Goal: Understand process/instructions: Learn how to perform a task or action

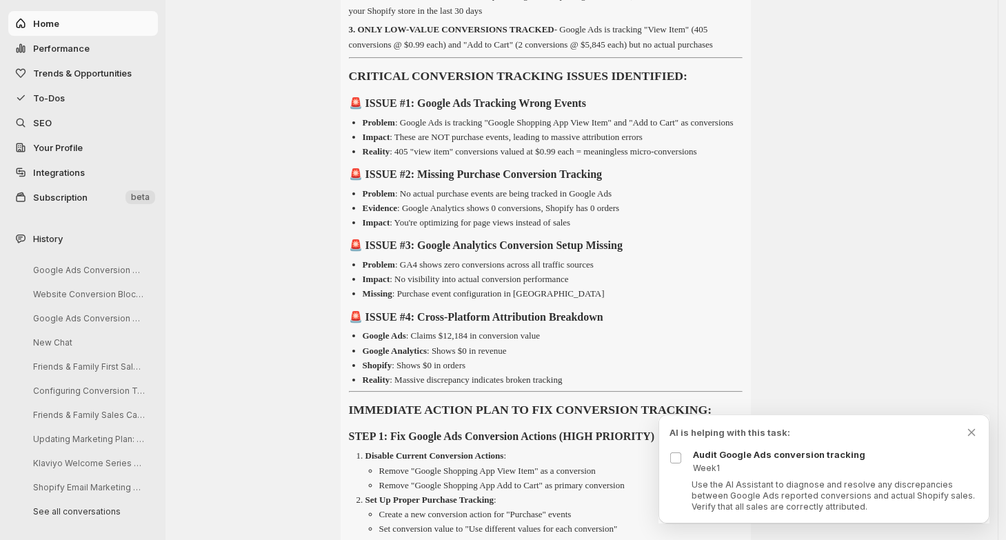
scroll to position [748, 0]
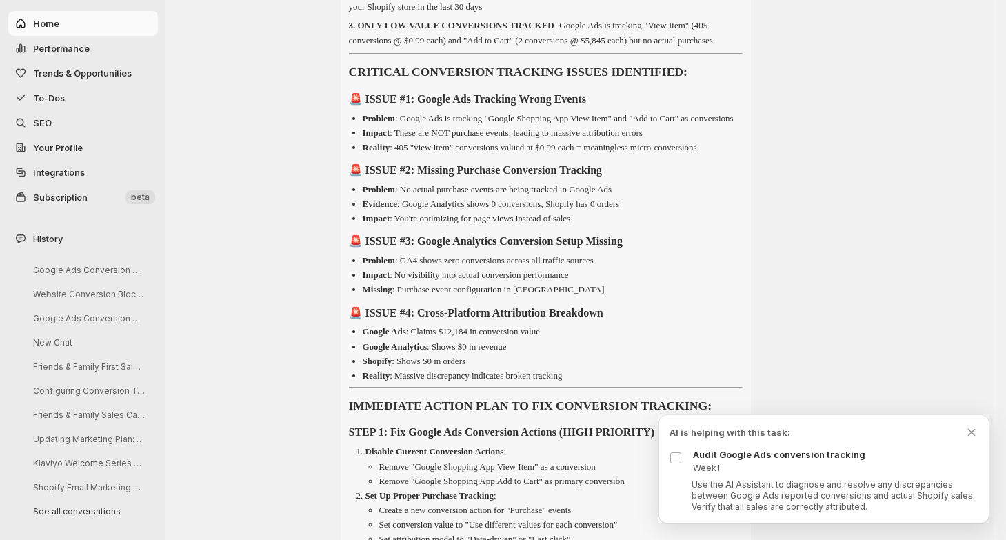
click at [421, 125] on li "Problem : Google Ads is tracking "Google Shopping App View Item" and "Add to Ca…" at bounding box center [553, 119] width 380 height 14
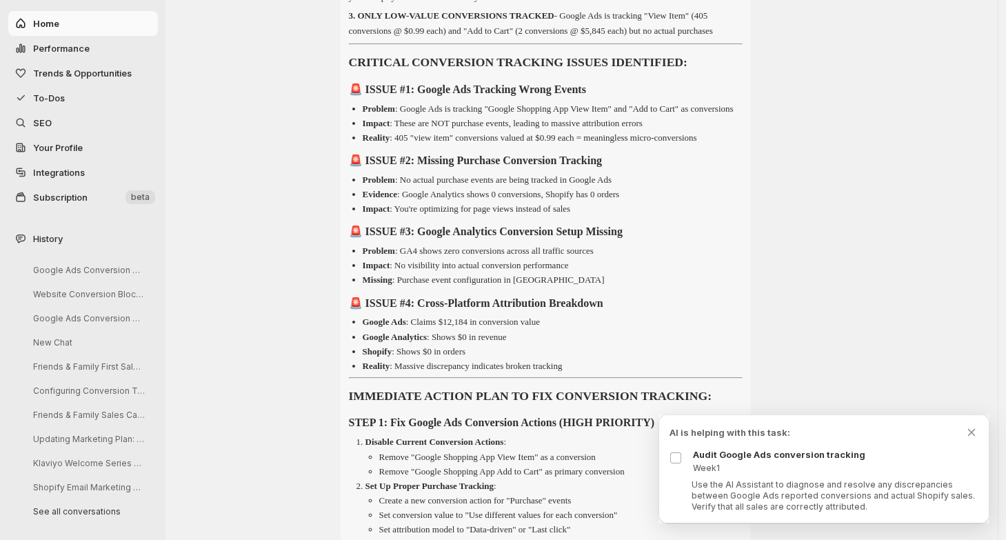
scroll to position [758, 0]
drag, startPoint x: 387, startPoint y: 181, endPoint x: 387, endPoint y: 189, distance: 7.6
click at [387, 144] on ul "Problem : Google Ads is tracking "Google Shopping App View Item" and "Add to Ca…" at bounding box center [546, 122] width 394 height 43
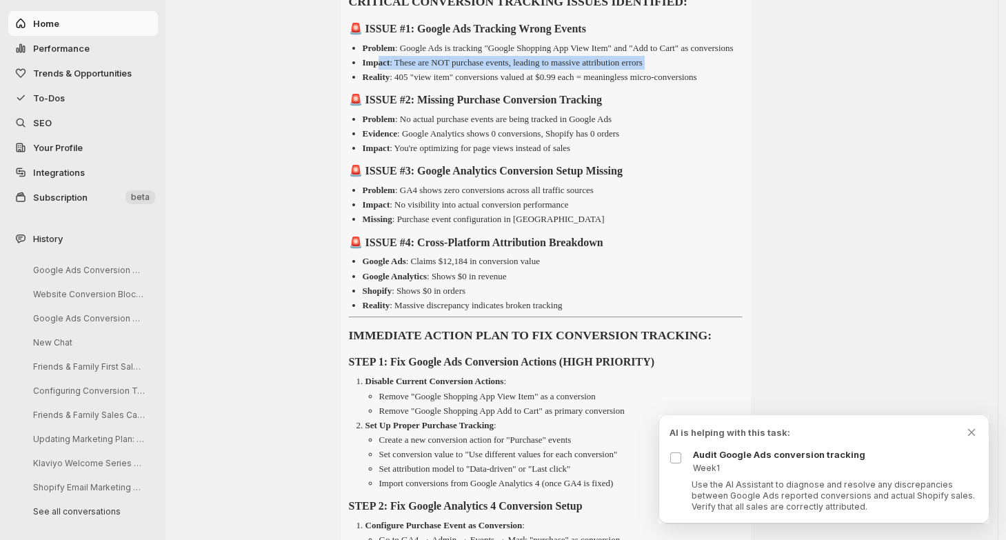
scroll to position [819, 0]
click at [410, 83] on li "Reality : 405 "view item" conversions valued at $0.99 each = meaningless micro-…" at bounding box center [553, 76] width 380 height 14
drag, startPoint x: 389, startPoint y: 157, endPoint x: 389, endPoint y: 167, distance: 9.6
click at [384, 154] on ul "Problem : No actual purchase events are being tracked in Google Ads Evidence : …" at bounding box center [546, 132] width 394 height 43
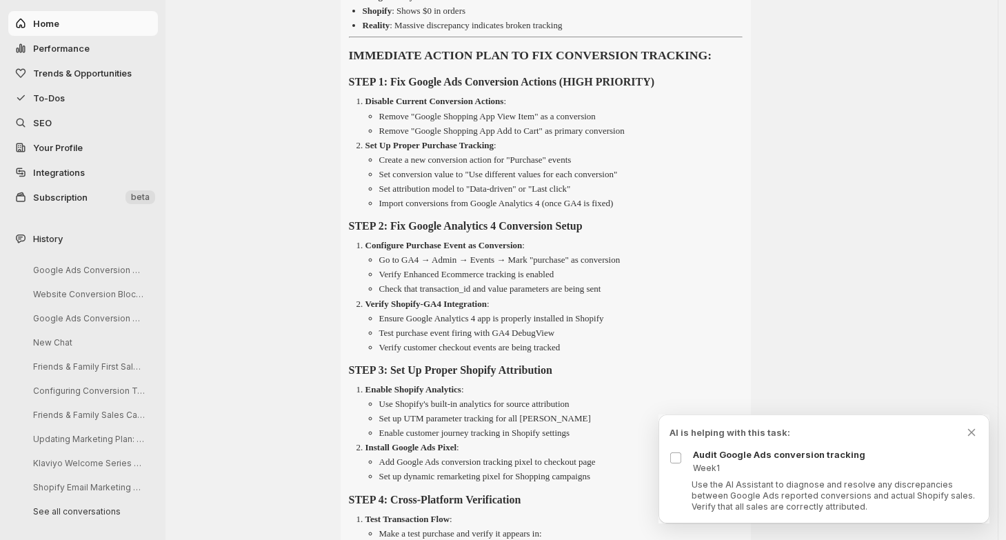
scroll to position [1100, 0]
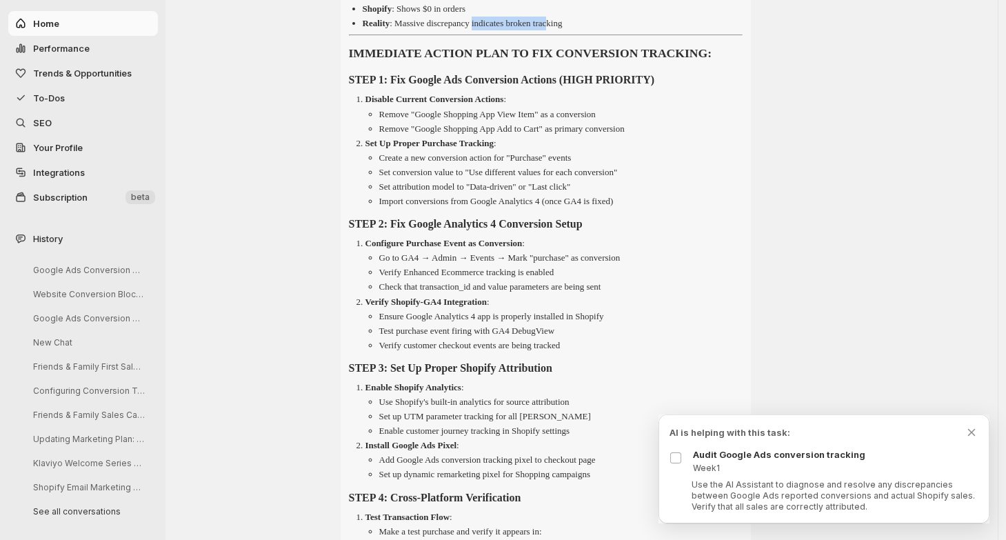
drag, startPoint x: 489, startPoint y: 83, endPoint x: 571, endPoint y: 83, distance: 82.0
click at [562, 28] on p "Reality : Massive discrepancy indicates broken tracking" at bounding box center [463, 23] width 200 height 10
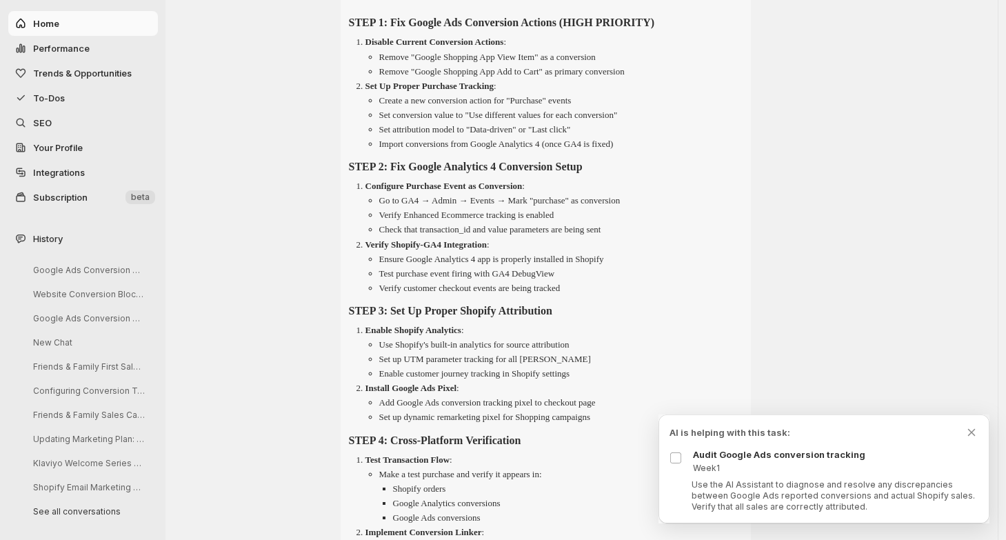
scroll to position [1159, 0]
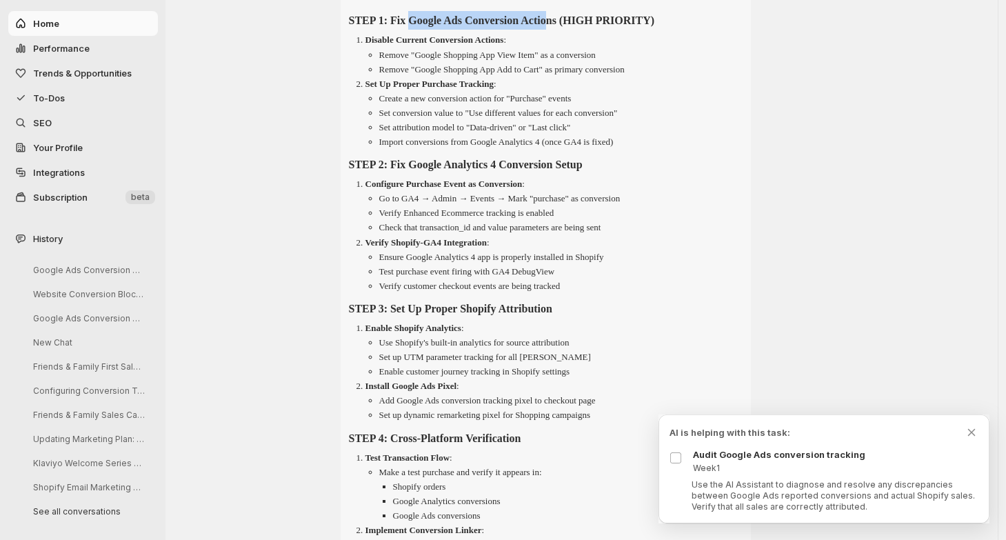
drag, startPoint x: 475, startPoint y: 101, endPoint x: 584, endPoint y: 101, distance: 108.9
click at [584, 26] on strong "STEP 1: Fix Google Ads Conversion Actions (HIGH PRIORITY)" at bounding box center [502, 20] width 306 height 12
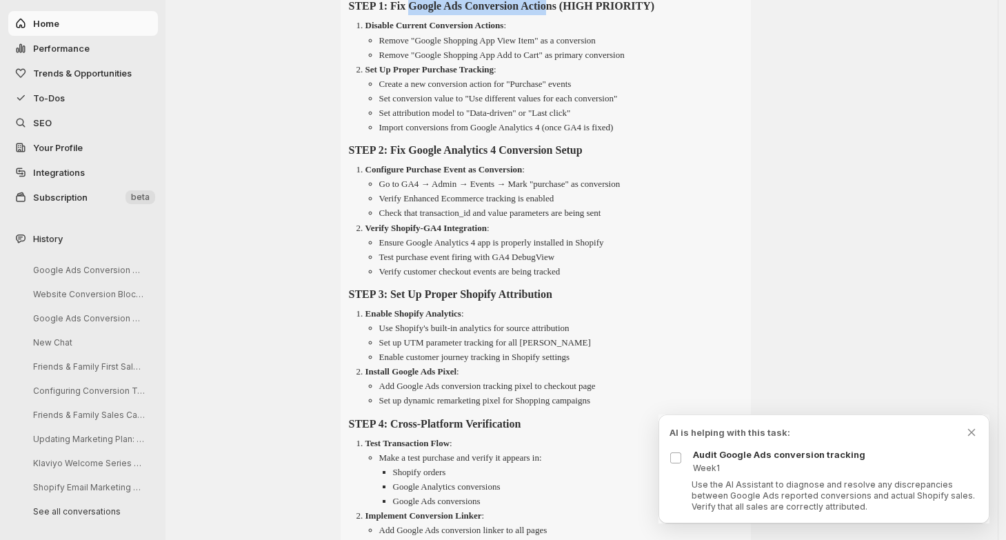
scroll to position [1176, 0]
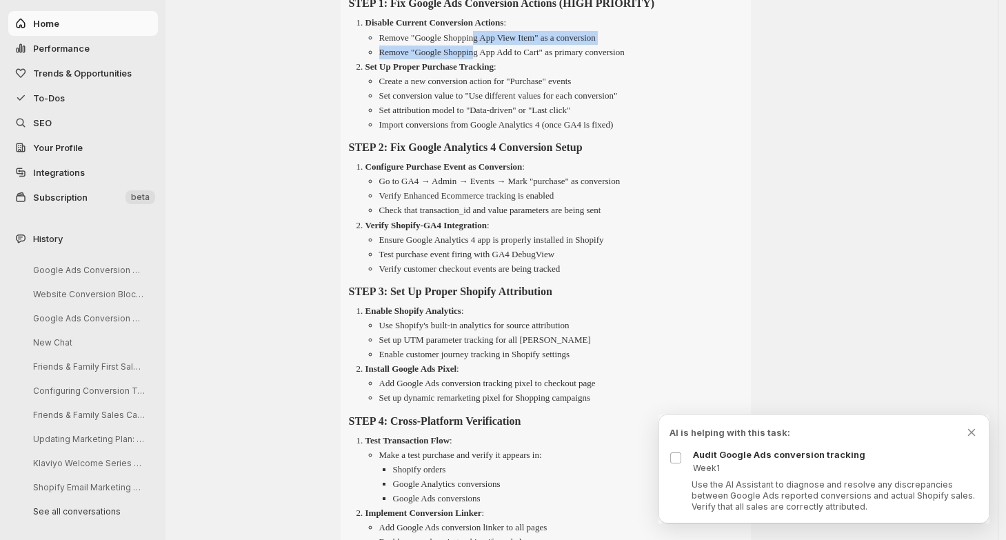
drag, startPoint x: 485, startPoint y: 117, endPoint x: 485, endPoint y: 128, distance: 10.3
click at [485, 59] on ul "Remove "Google Shopping App View Item" as a conversion Remove "Google Shopping …" at bounding box center [553, 45] width 377 height 28
click at [429, 59] on li "Remove "Google Shopping App Add to Cart" as primary conversion" at bounding box center [560, 52] width 363 height 14
drag, startPoint x: 413, startPoint y: 132, endPoint x: 413, endPoint y: 143, distance: 10.3
click at [413, 131] on ol "Disable Current Conversion Actions : Remove "Google Shopping App View Item" as …" at bounding box center [546, 73] width 394 height 115
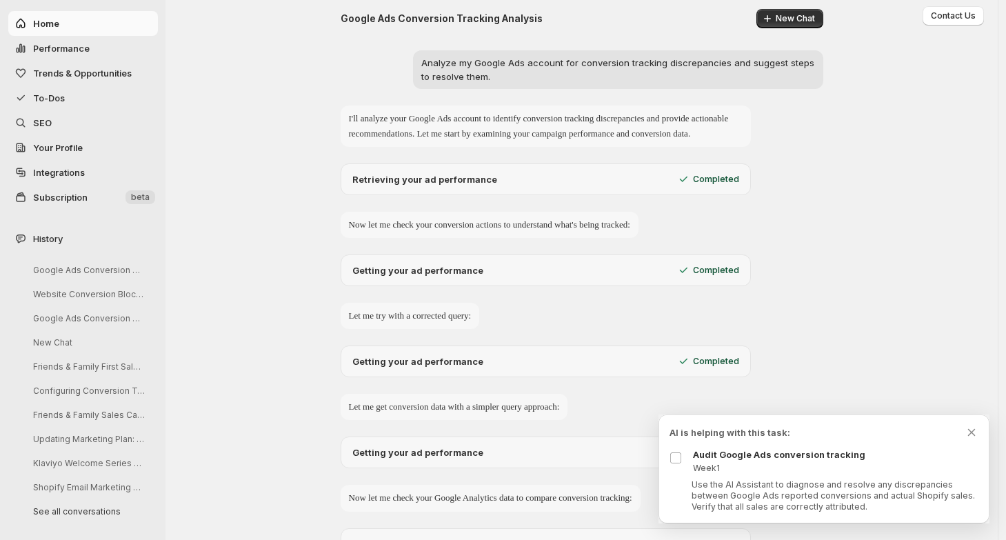
scroll to position [0, 0]
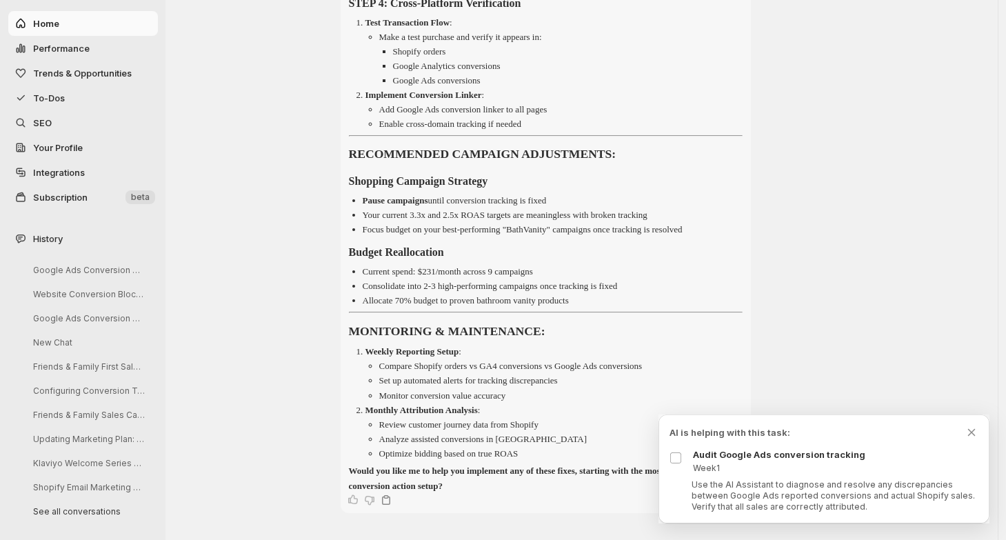
scroll to position [1773, 0]
